Goal: Task Accomplishment & Management: Manage account settings

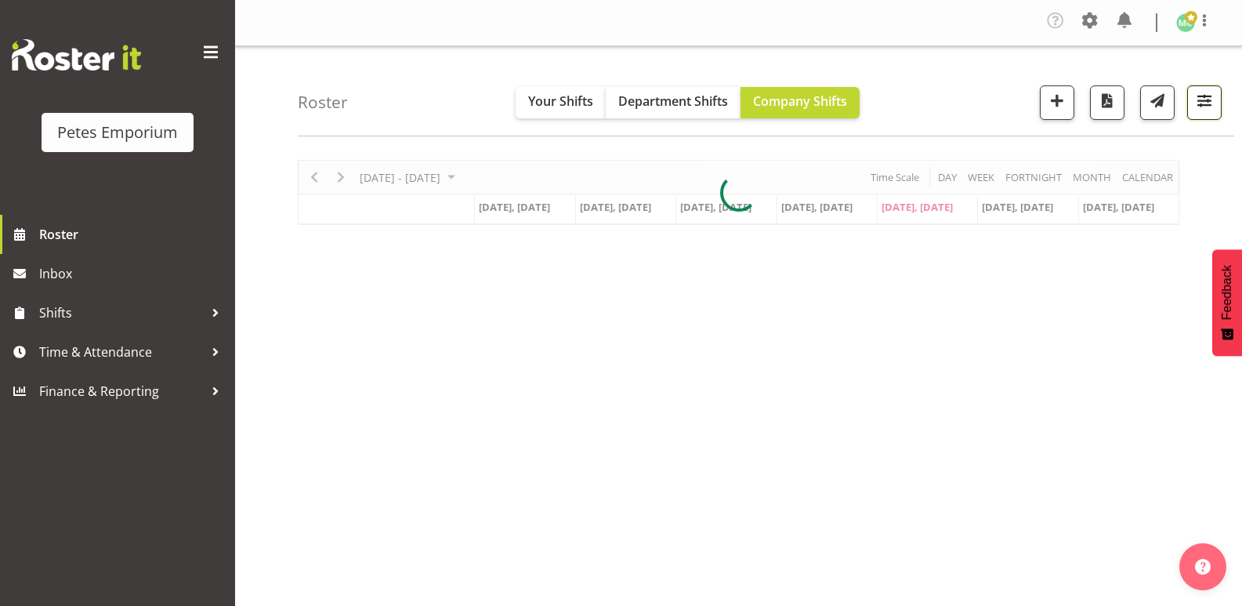
click at [1203, 100] on span "button" at bounding box center [1204, 100] width 20 height 20
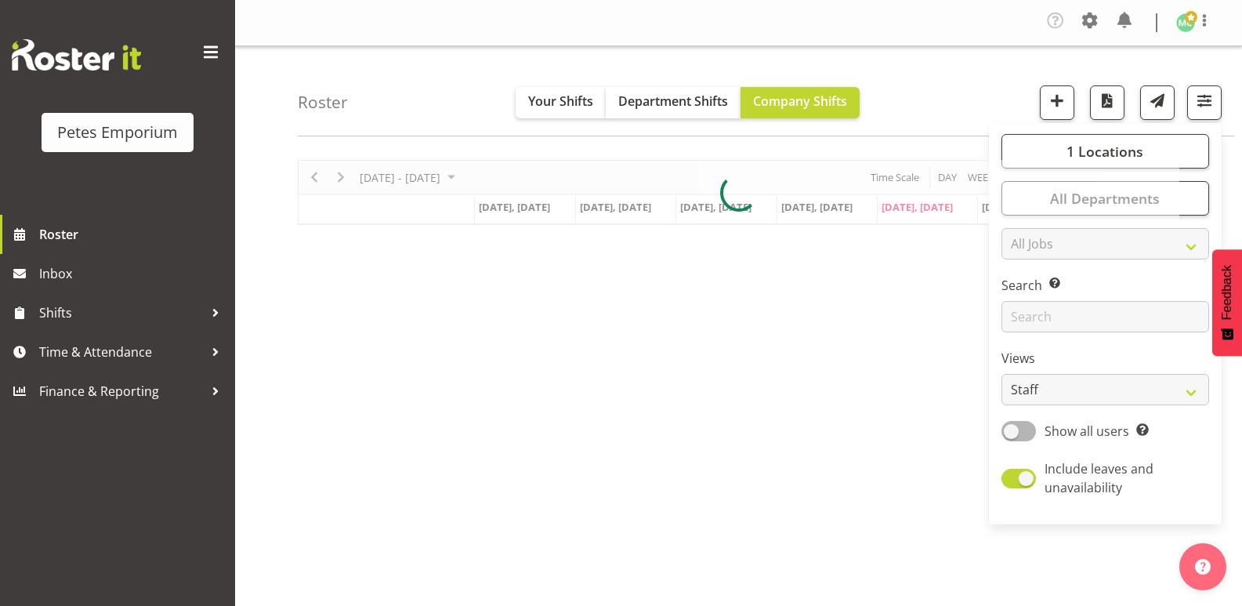
click at [1130, 162] on div at bounding box center [738, 192] width 881 height 65
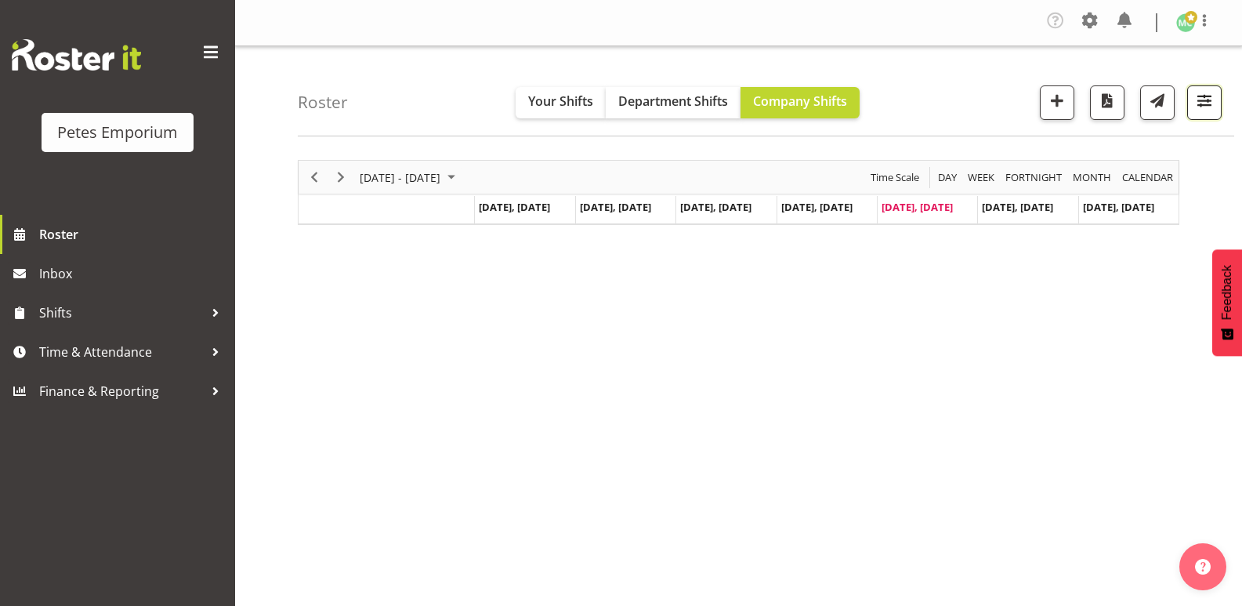
click at [1200, 117] on button "button" at bounding box center [1204, 102] width 34 height 34
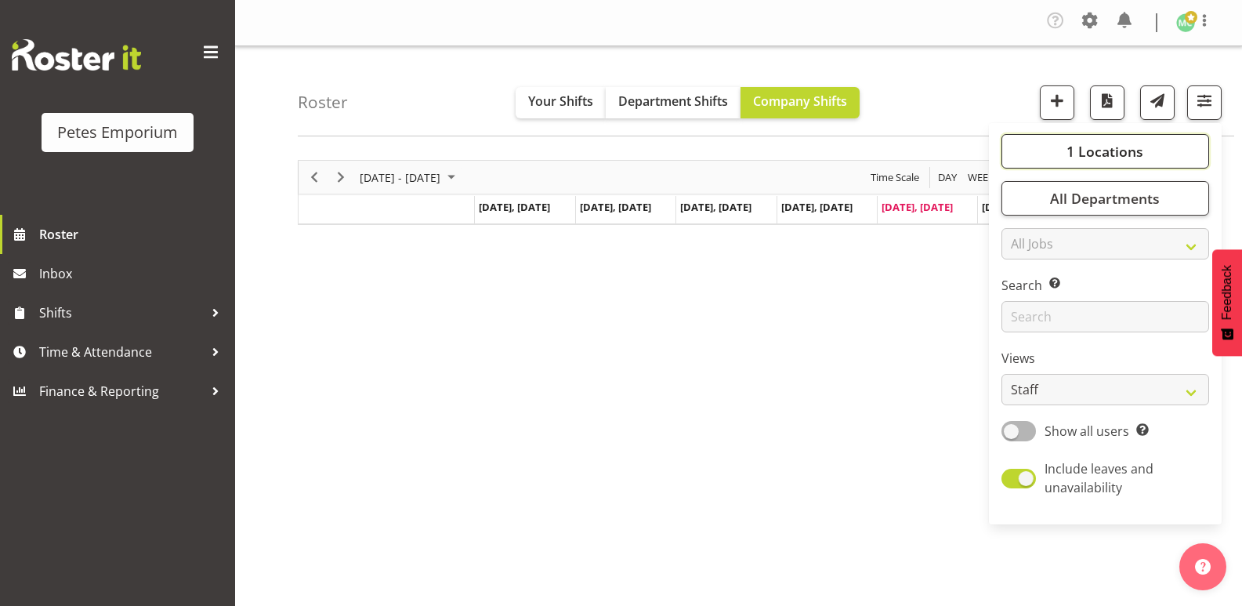
click at [1107, 167] on button "1 Locations" at bounding box center [1105, 151] width 208 height 34
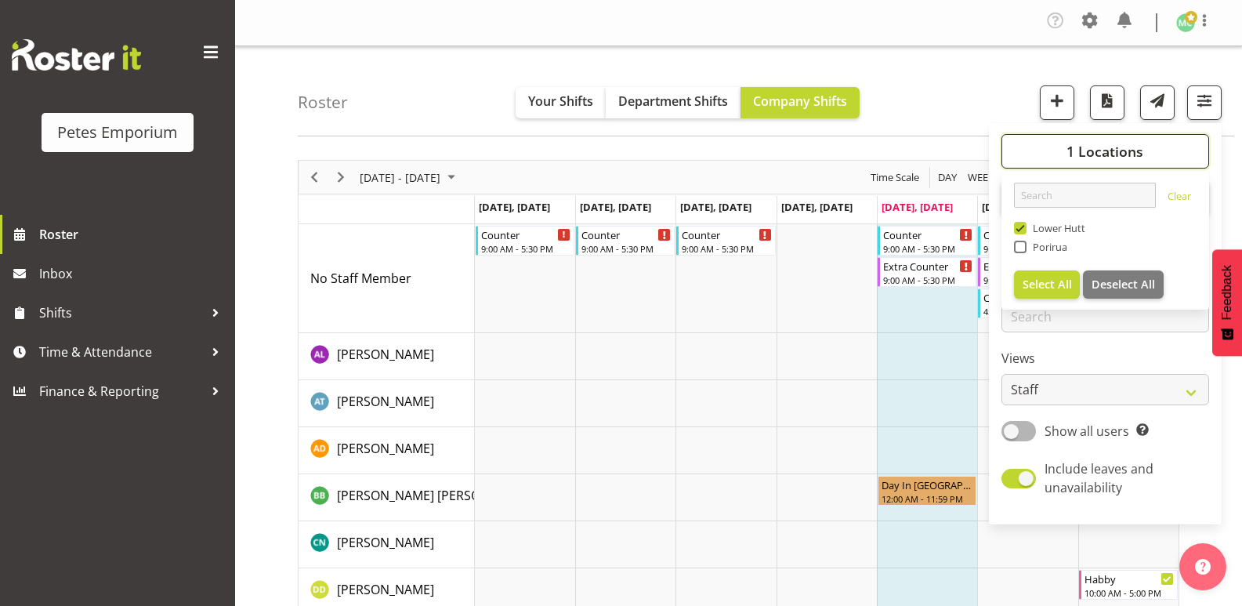
click at [1107, 162] on button "1 Locations" at bounding box center [1105, 151] width 208 height 34
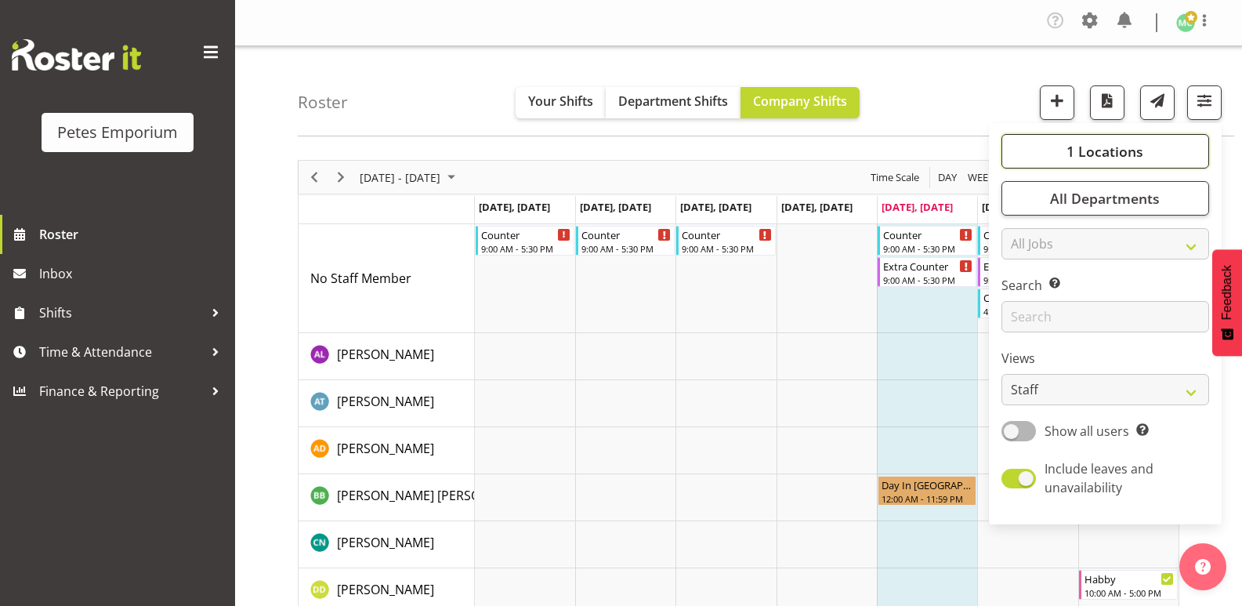
click at [1107, 162] on button "1 Locations" at bounding box center [1105, 151] width 208 height 34
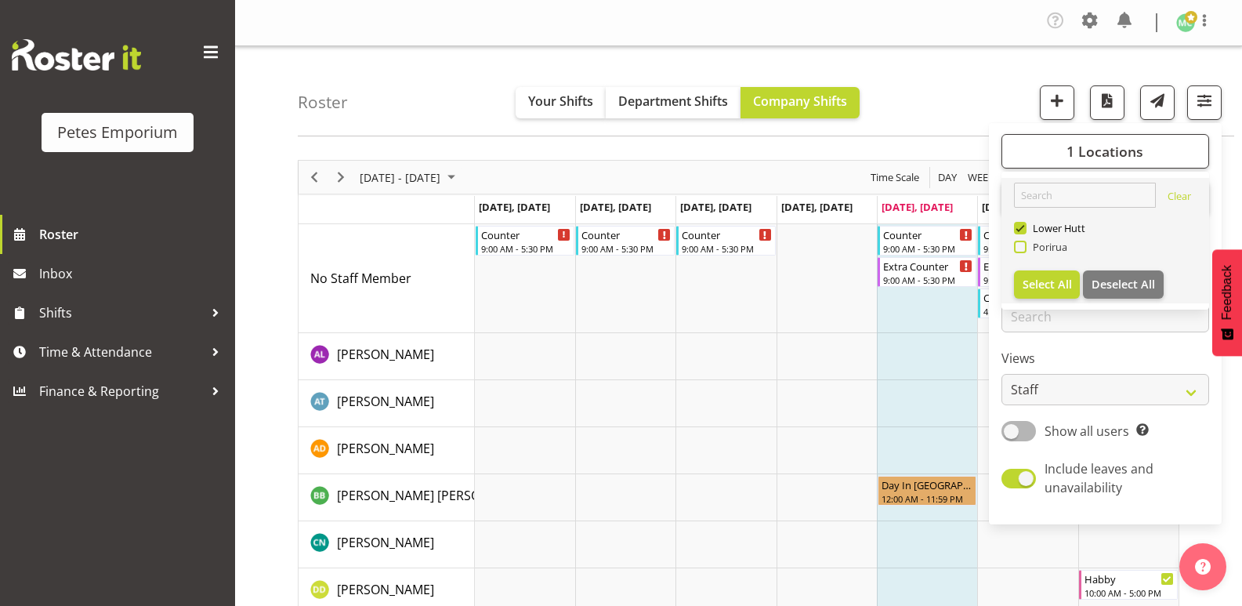
click at [1046, 243] on span "Porirua" at bounding box center [1047, 247] width 42 height 13
click at [1024, 243] on input "Porirua" at bounding box center [1019, 247] width 10 height 10
checkbox input "true"
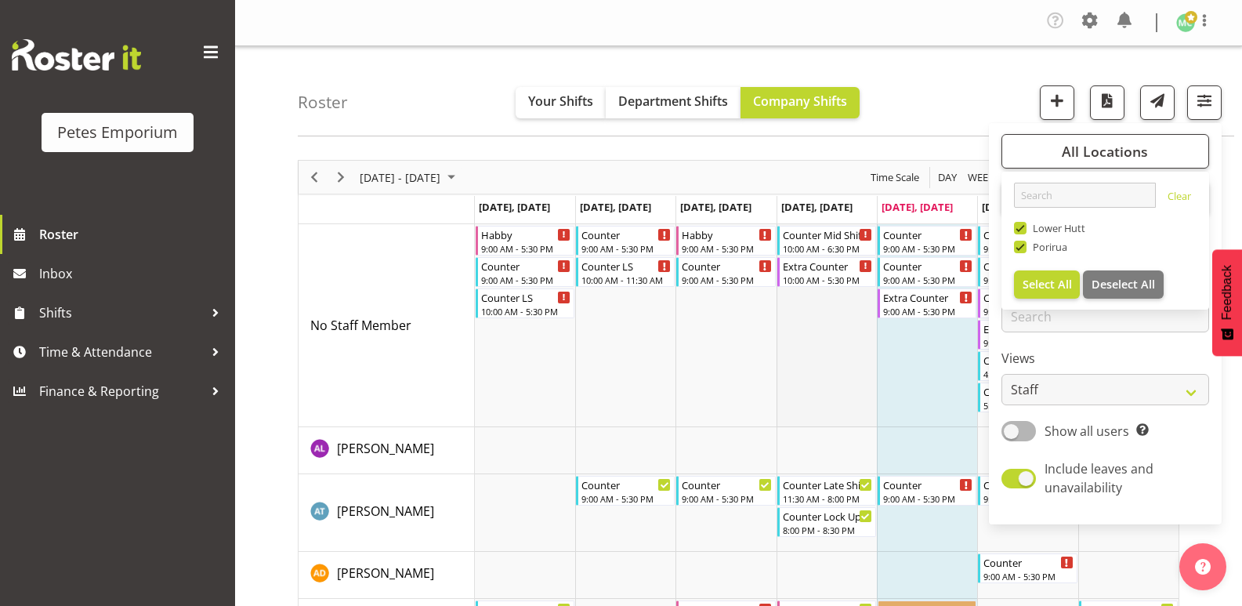
click at [809, 337] on td "Timeline Week of August 29, 2025" at bounding box center [826, 325] width 100 height 203
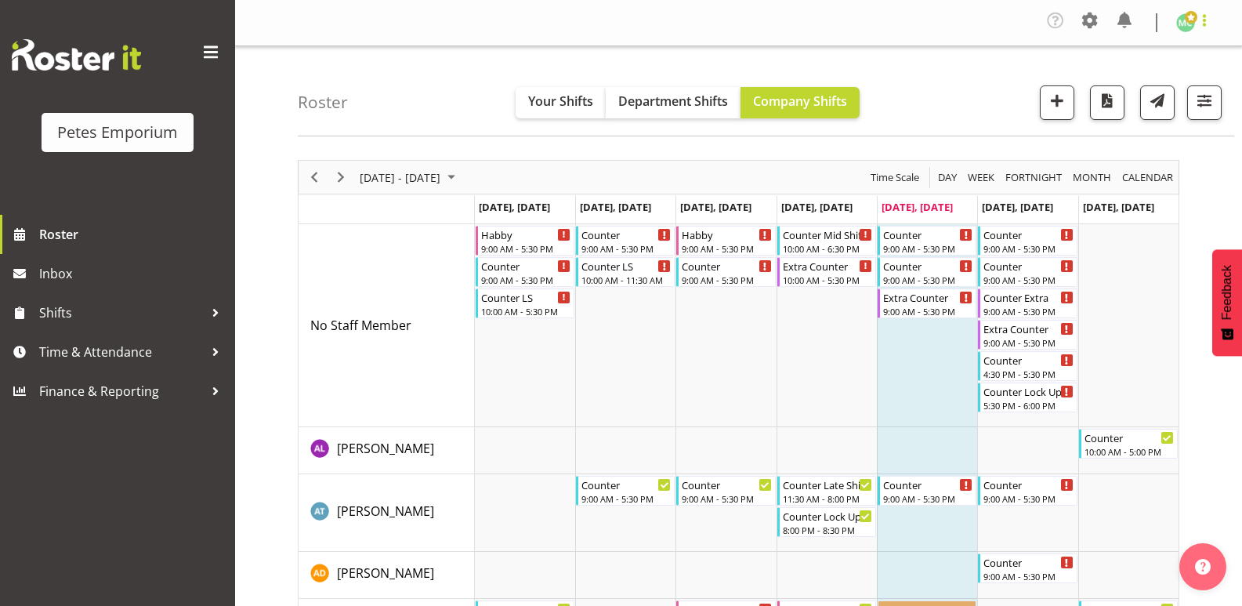
click at [1206, 26] on span at bounding box center [1204, 20] width 19 height 19
click at [1172, 83] on link "Log Out" at bounding box center [1138, 86] width 150 height 28
